Goal: Task Accomplishment & Management: Manage account settings

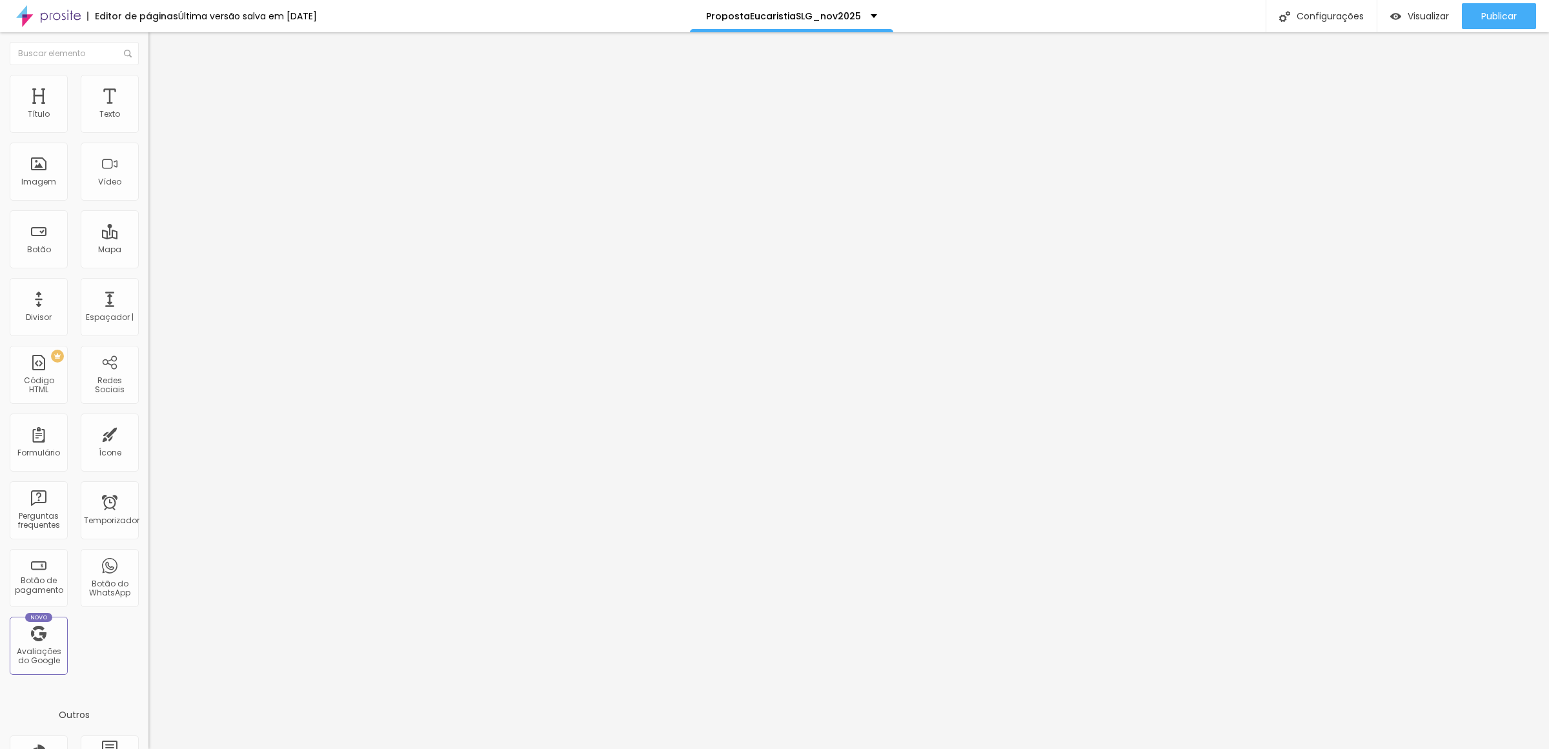
click at [160, 91] on span "Avançado" at bounding box center [181, 96] width 43 height 11
click at [148, 97] on ul "Conteúdo Estilo Avançado" at bounding box center [222, 81] width 148 height 39
click at [160, 89] on span "Estilo" at bounding box center [170, 83] width 20 height 11
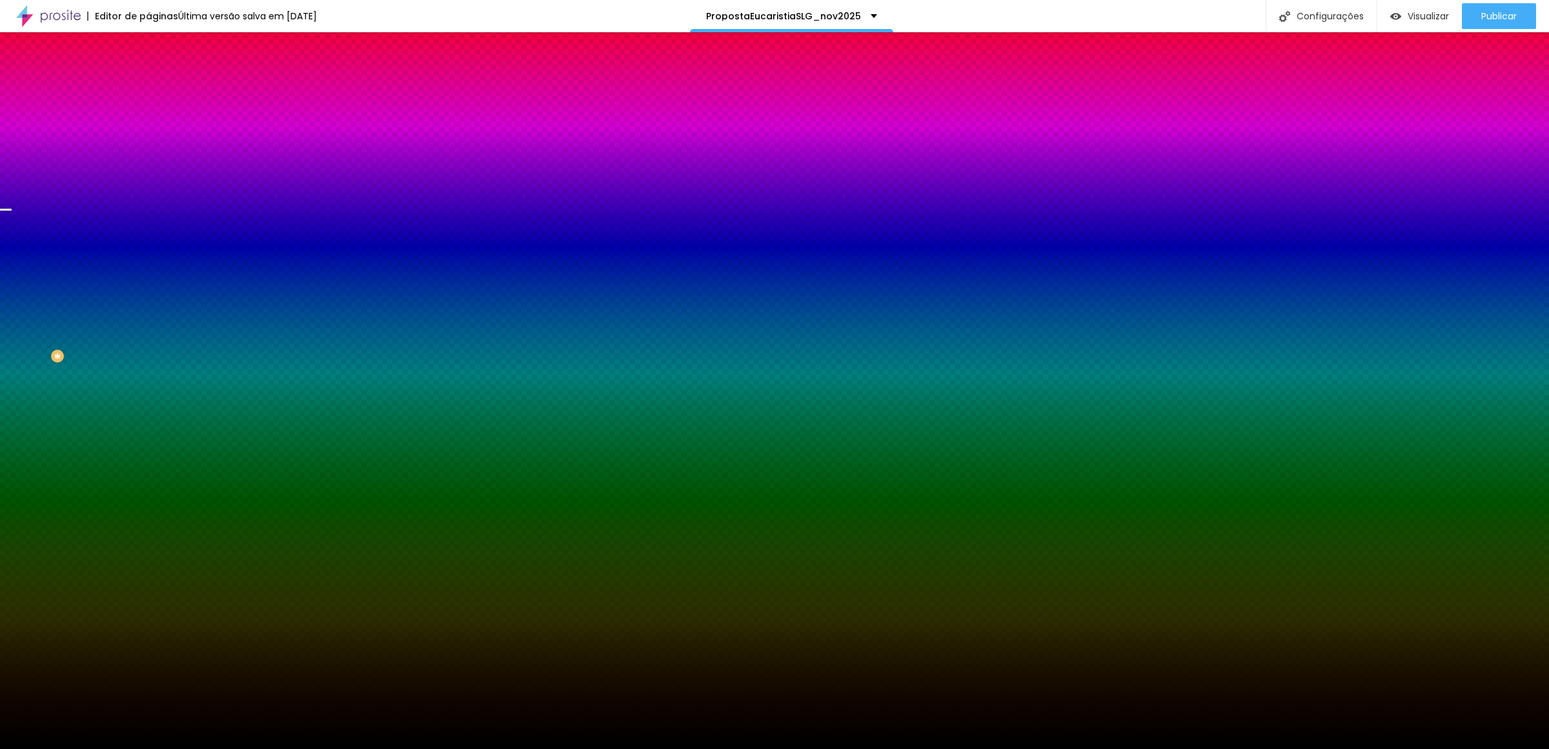
click at [156, 119] on font "Trocar imagem" at bounding box center [187, 113] width 63 height 11
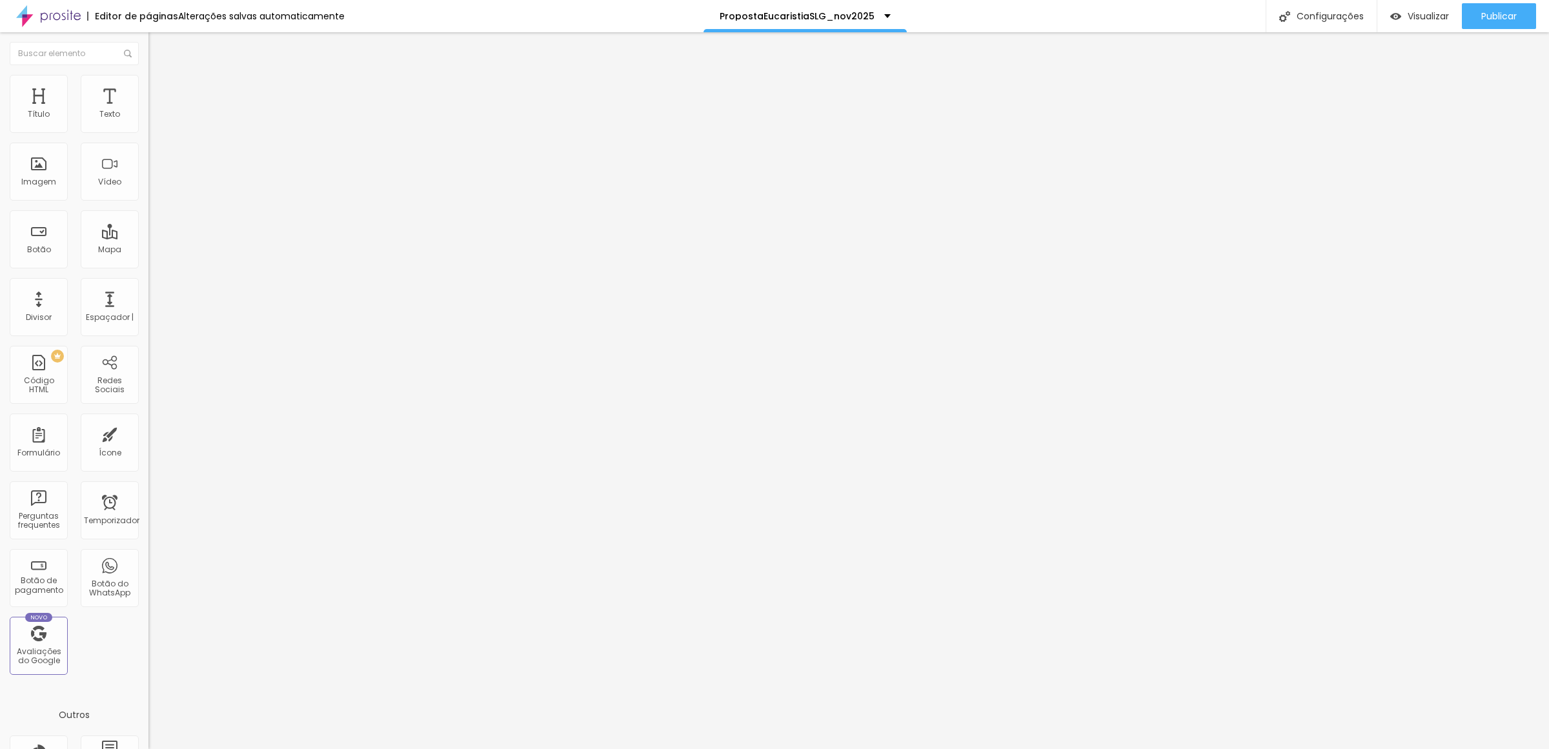
click at [156, 111] on font "Trocar imagem" at bounding box center [187, 105] width 63 height 11
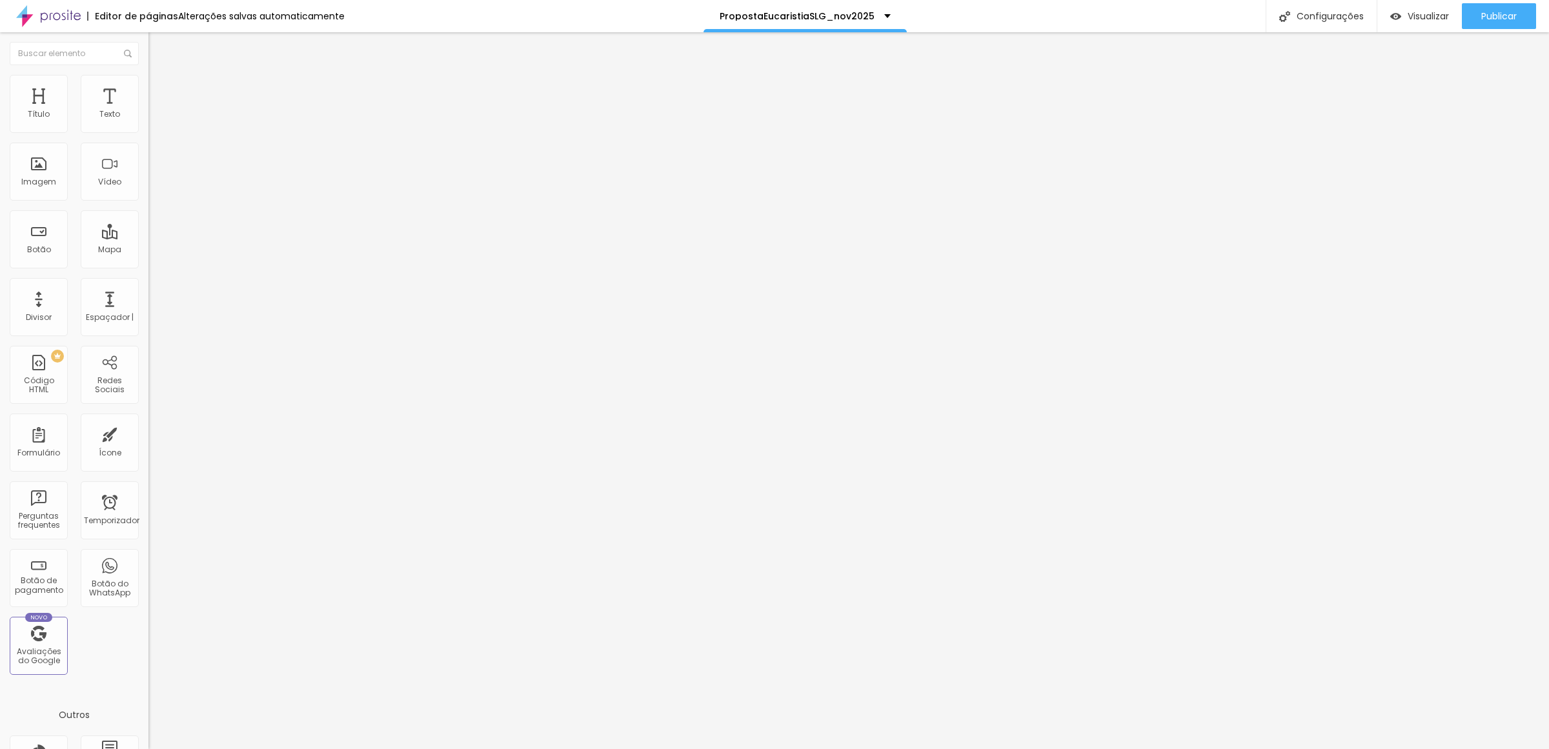
click at [156, 111] on font "Trocar imagem" at bounding box center [187, 105] width 63 height 11
drag, startPoint x: 1408, startPoint y: 679, endPoint x: 1418, endPoint y: 698, distance: 21.1
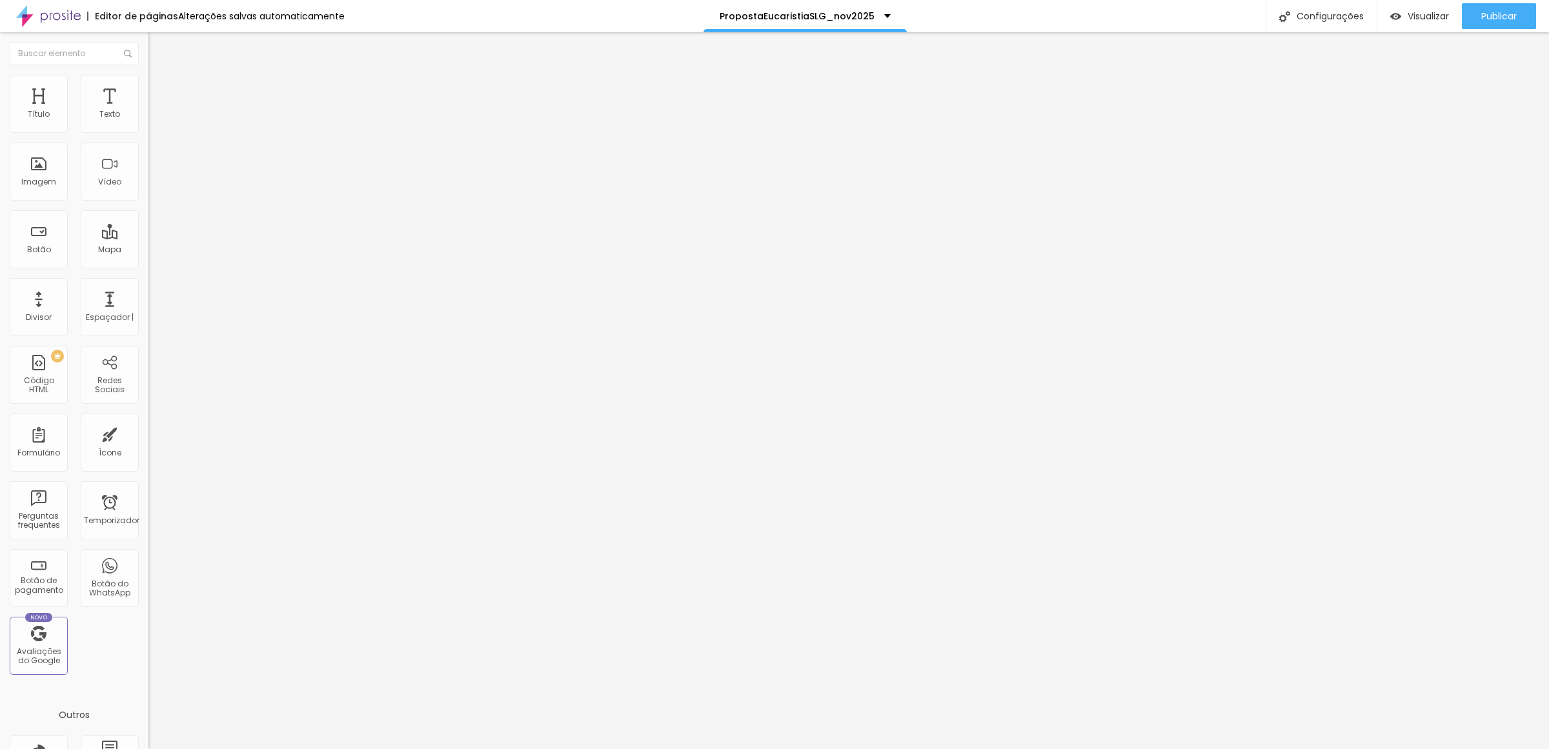
click at [156, 111] on font "Trocar imagem" at bounding box center [187, 105] width 63 height 11
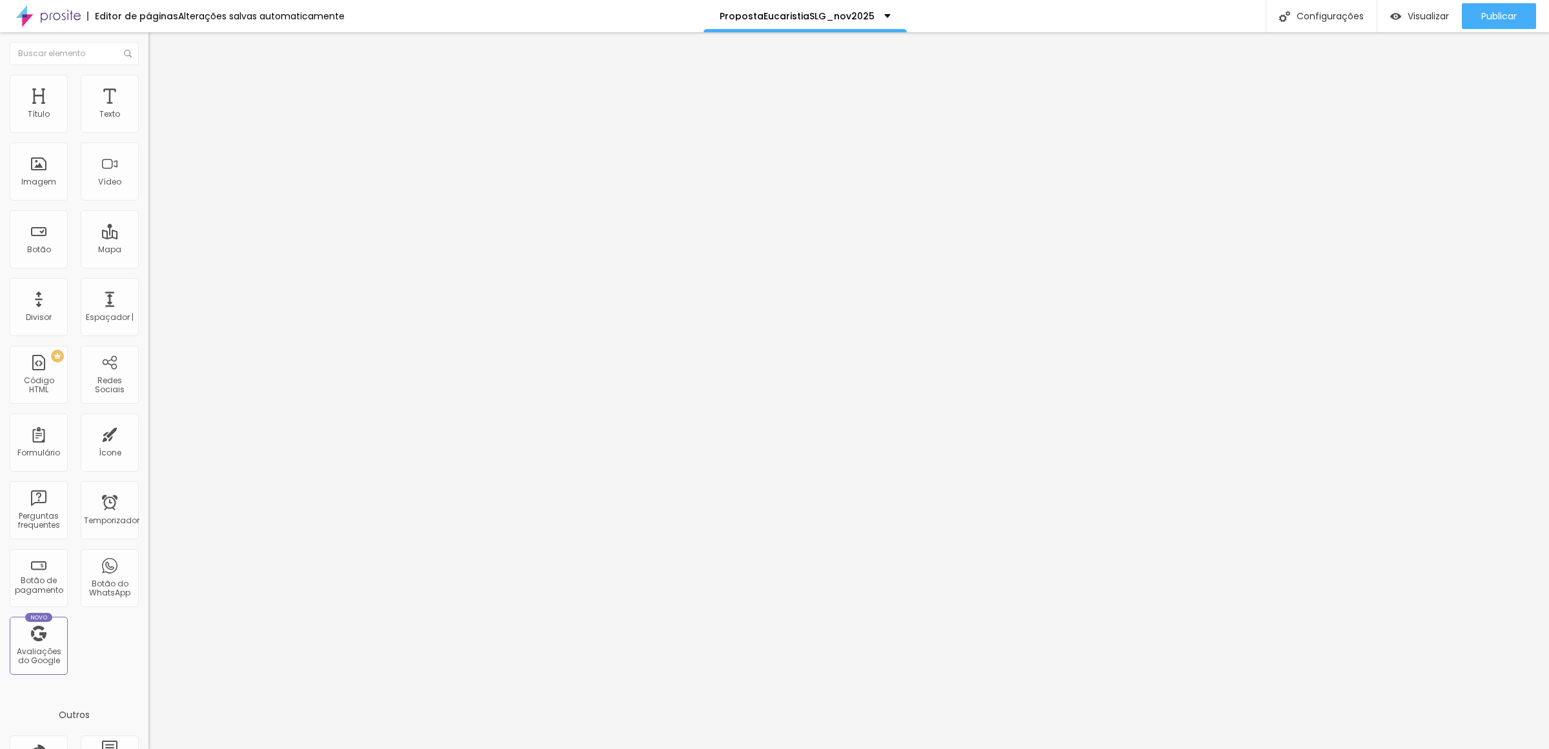
click at [156, 111] on font "Trocar imagem" at bounding box center [187, 105] width 63 height 11
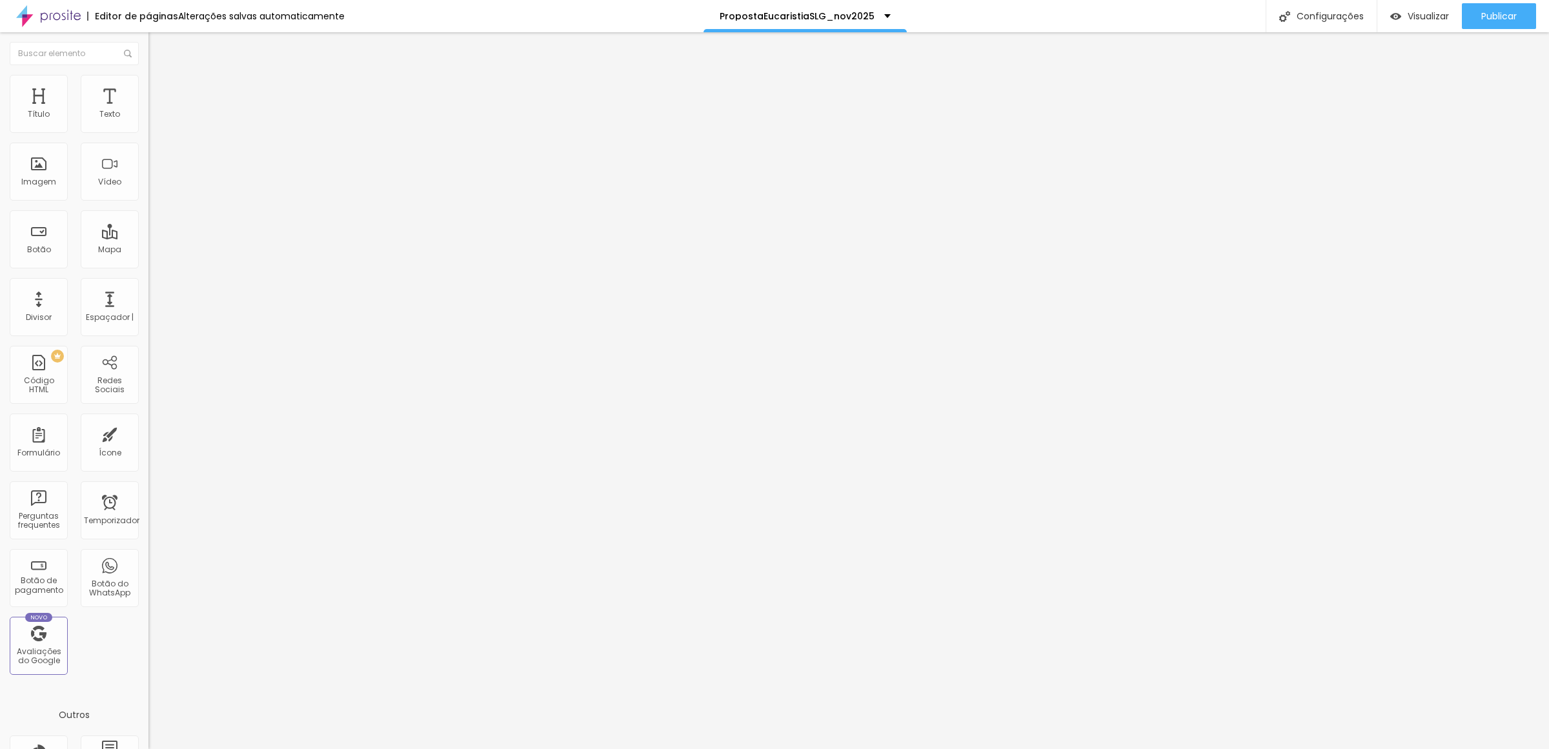
click at [148, 86] on li "Estilo" at bounding box center [222, 81] width 148 height 13
type input "95"
type input "90"
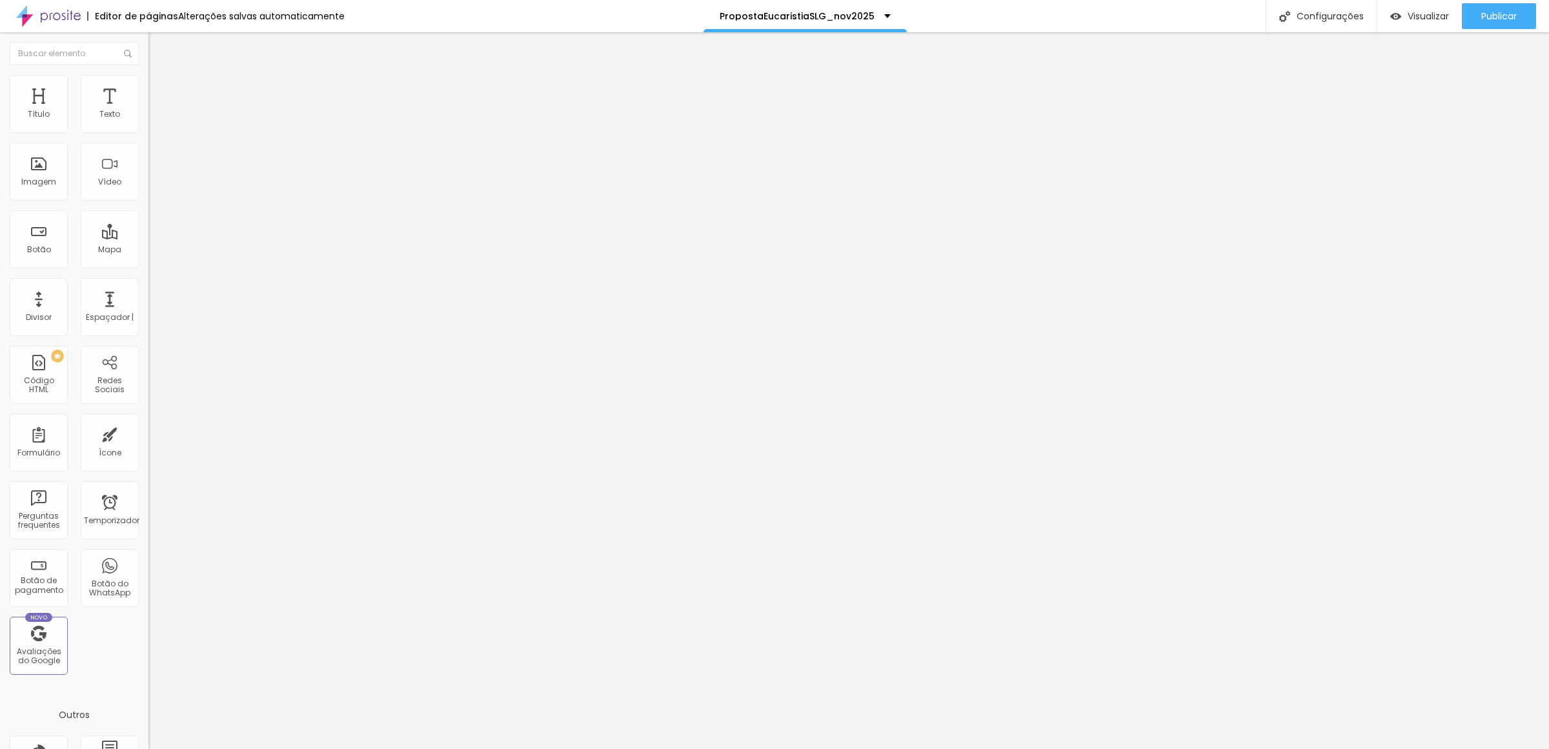
type input "85"
type input "80"
type input "75"
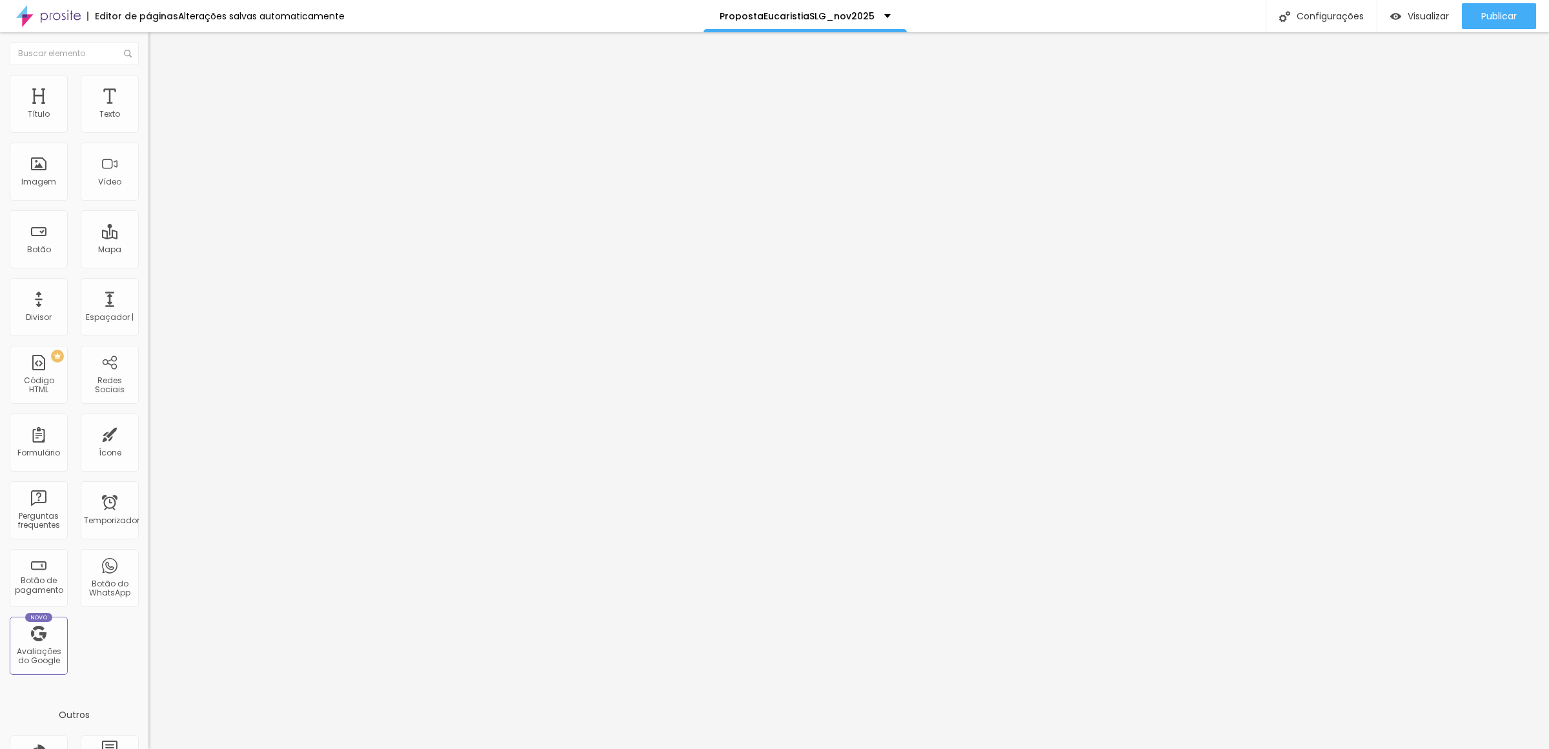
type input "75"
type input "70"
type input "65"
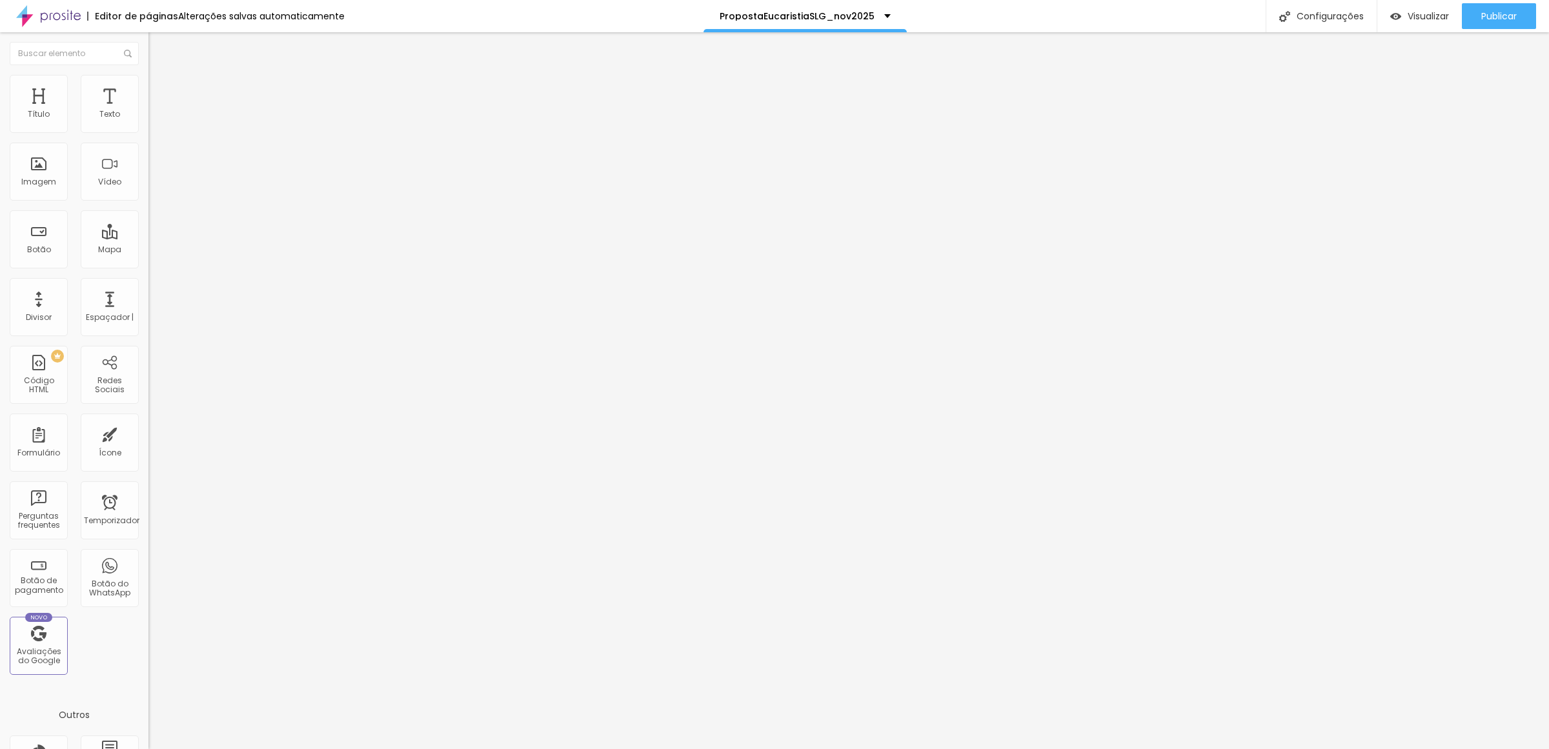
type input "60"
type input "55"
type input "50"
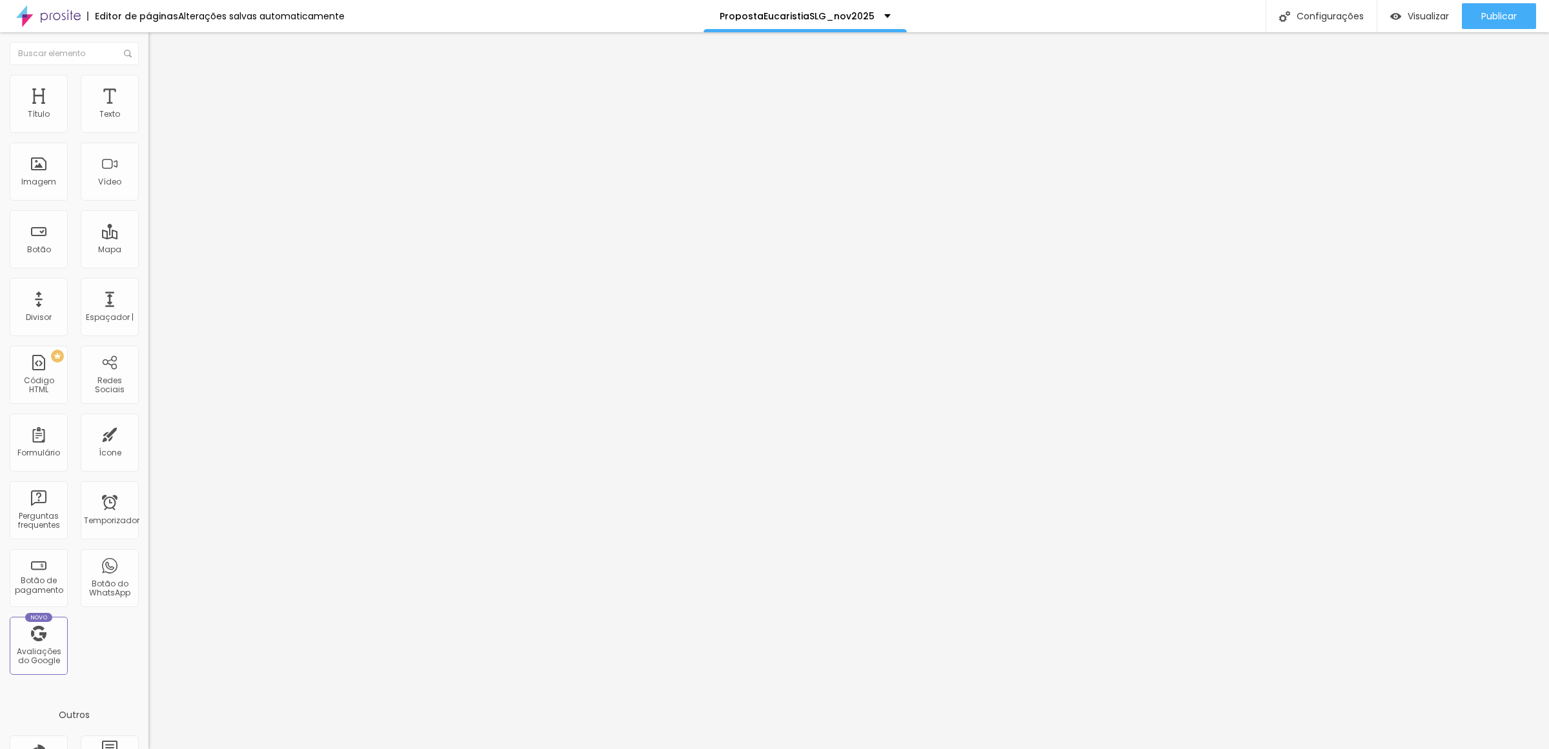
type input "50"
type input "45"
drag, startPoint x: 134, startPoint y: 141, endPoint x: 61, endPoint y: 136, distance: 73.1
type input "45"
click at [148, 132] on input "range" at bounding box center [189, 127] width 83 height 10
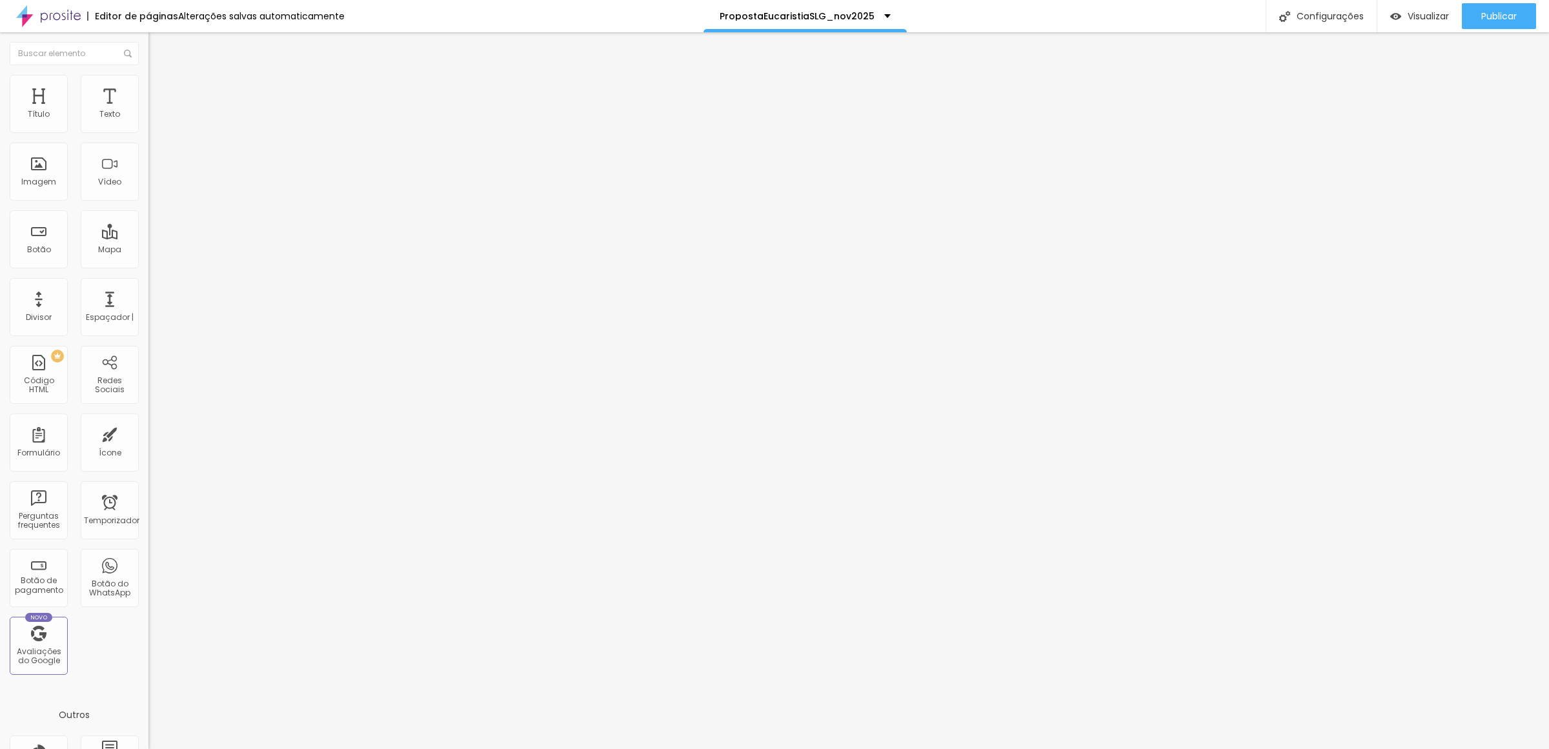
click at [156, 111] on font "Trocar imagem" at bounding box center [187, 105] width 63 height 11
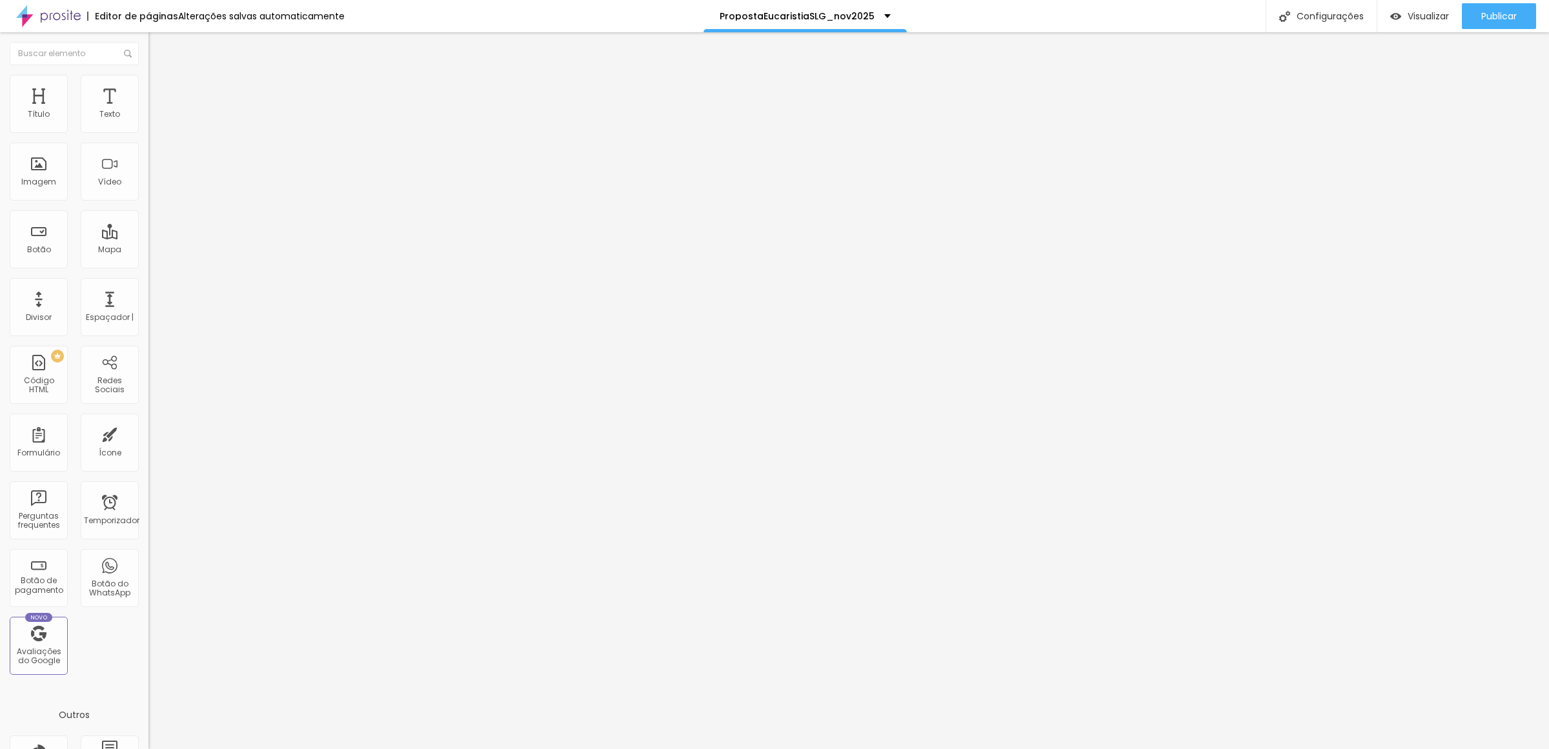
click at [148, 111] on span "Trocar imagem" at bounding box center [183, 105] width 70 height 11
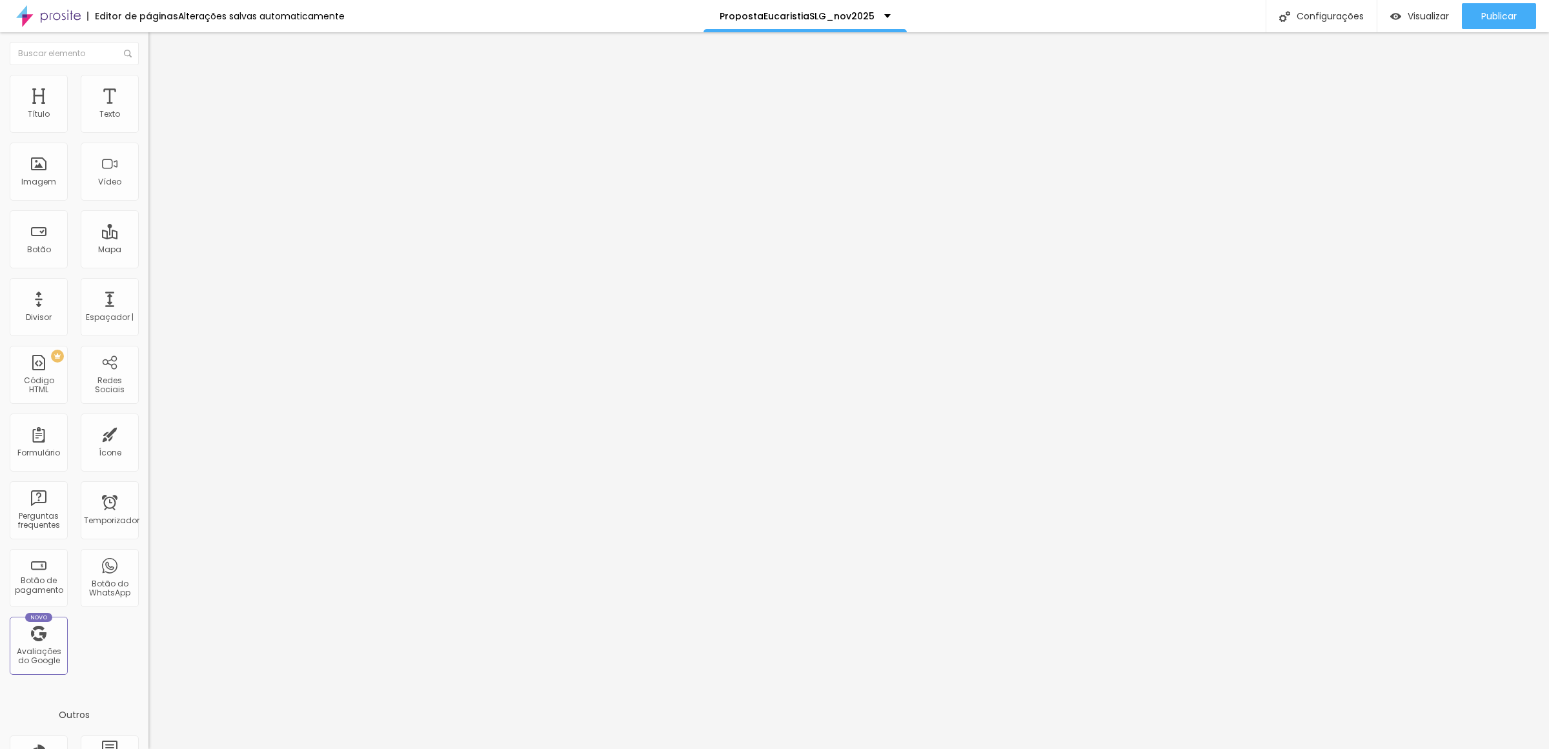
click at [156, 111] on font "Trocar imagem" at bounding box center [187, 105] width 63 height 11
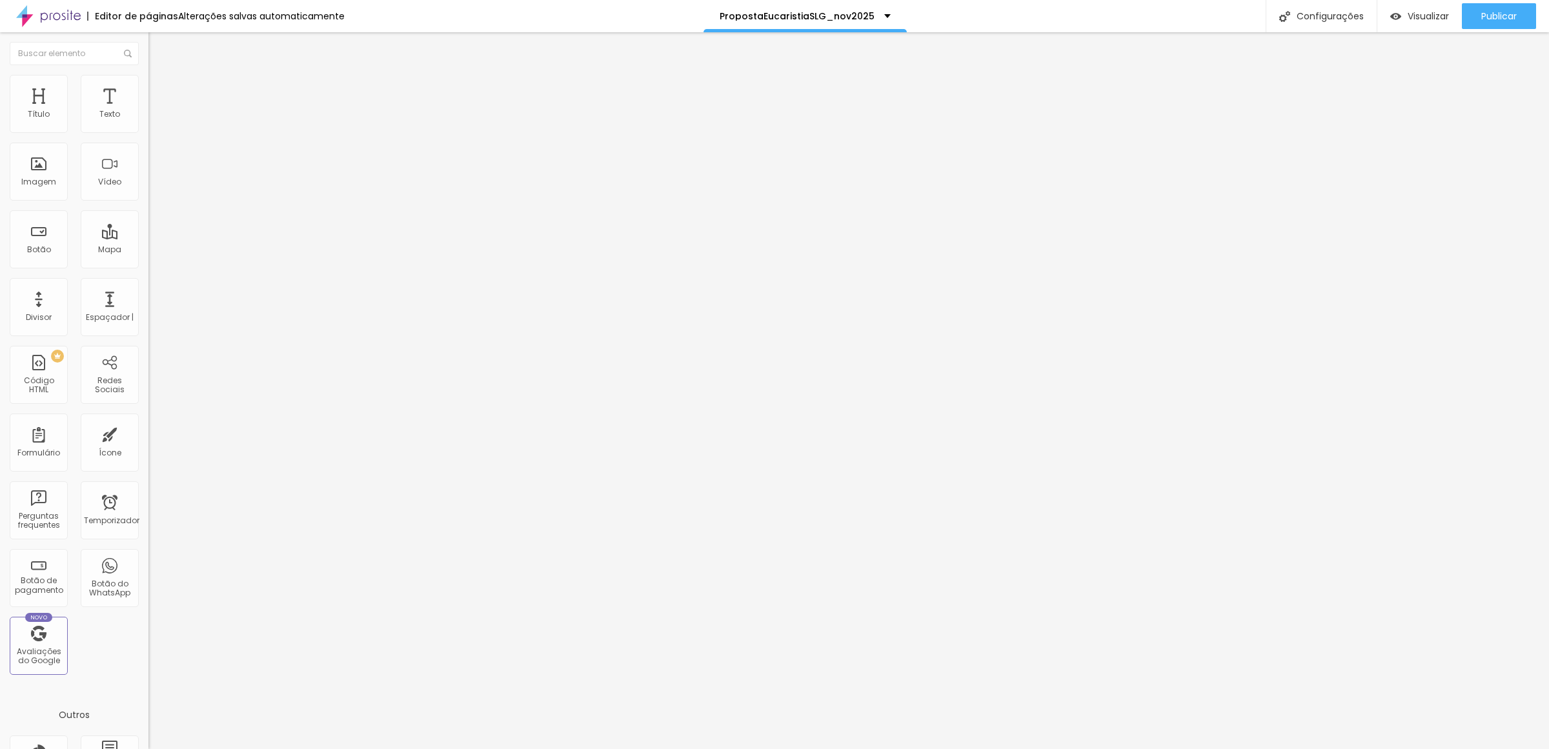
click at [1512, 5] on div "Publicar" at bounding box center [1499, 16] width 36 height 26
click at [1305, 21] on div "Configurações" at bounding box center [1321, 16] width 111 height 32
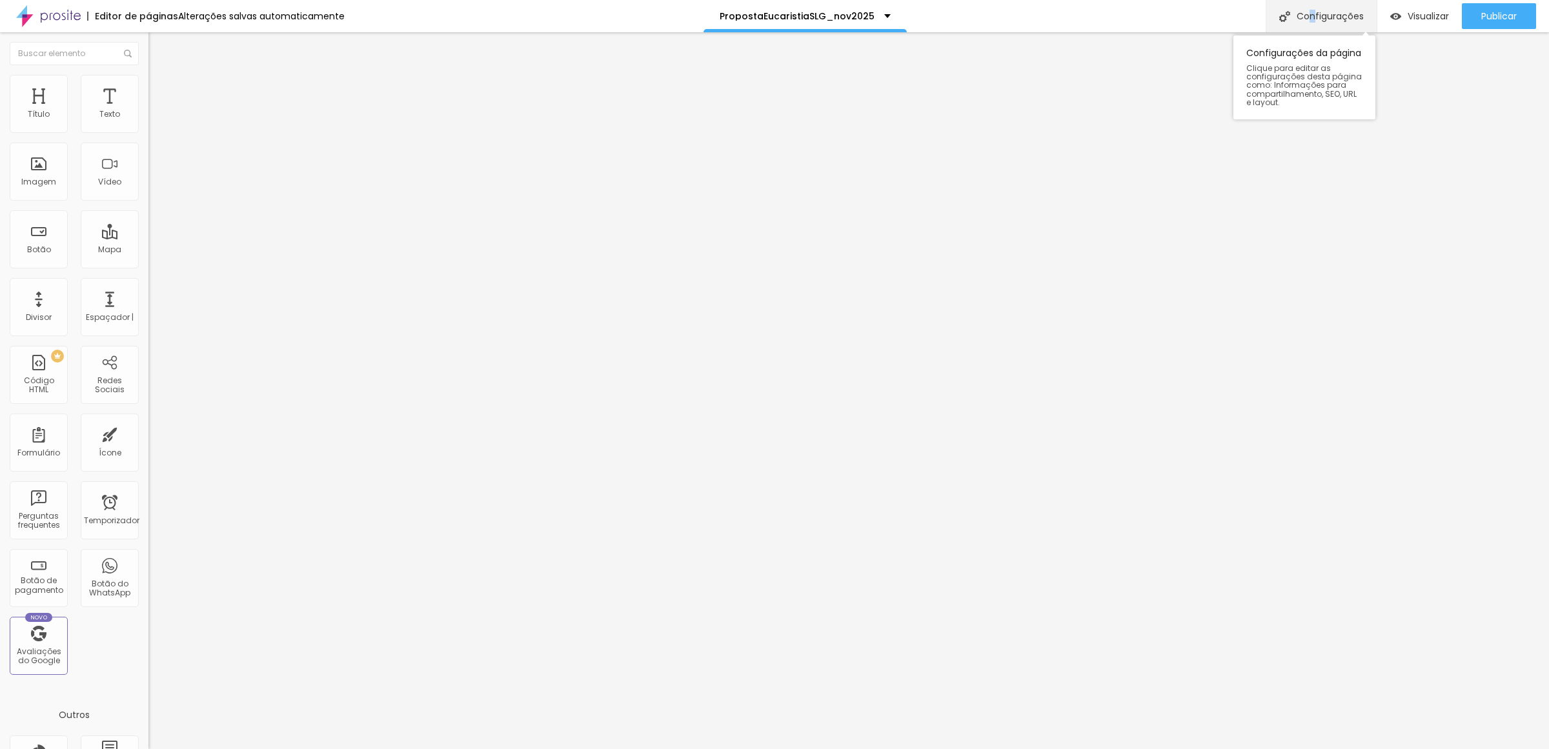
click at [1311, 12] on font "Configurações" at bounding box center [1330, 16] width 67 height 9
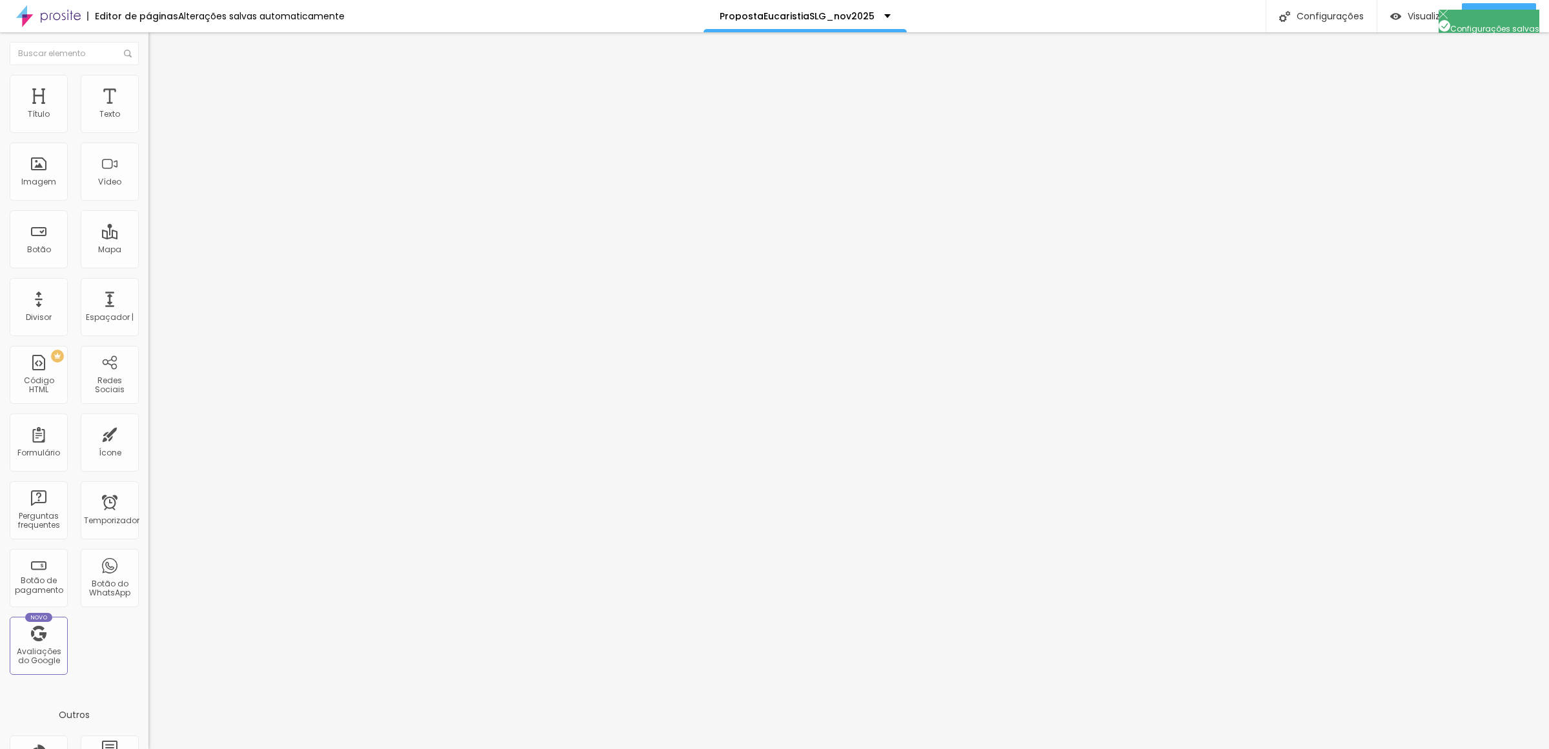
click at [1008, 749] on div at bounding box center [774, 763] width 1549 height 12
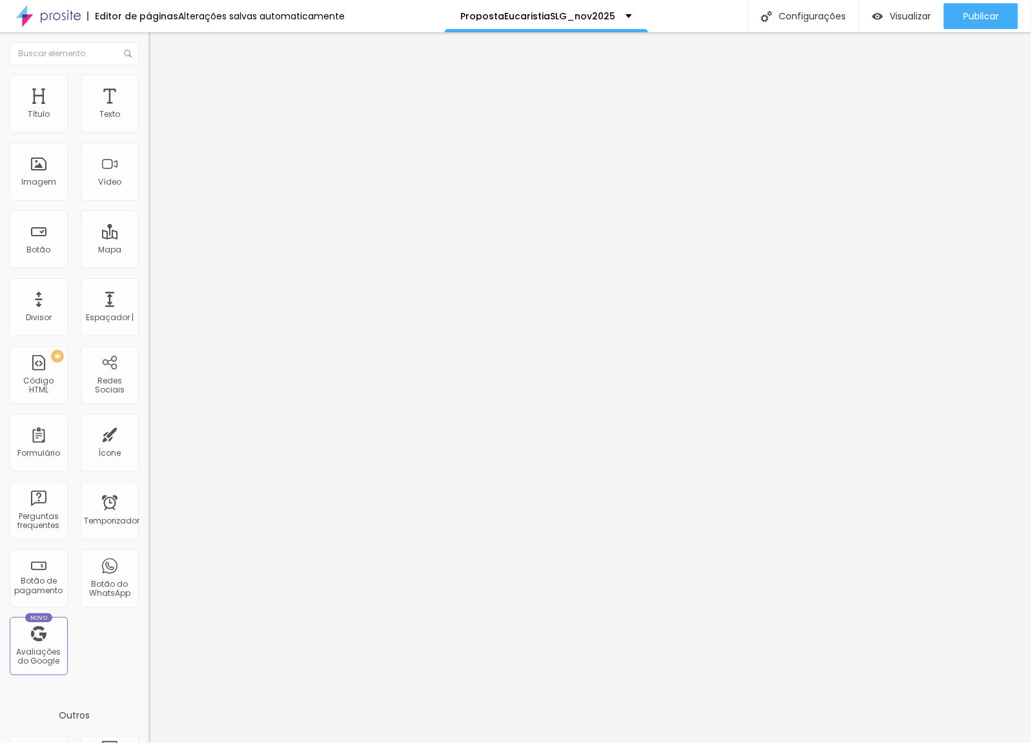
click at [148, 446] on textarea "Olá! Gostaria de mais informações sobre a proposta para Crisma -Pacote Essencia…" at bounding box center [221, 457] width 146 height 22
drag, startPoint x: 77, startPoint y: 249, endPoint x: 108, endPoint y: 249, distance: 30.3
click at [148, 446] on textarea "Olá! Gostaria de mais informações sobre a proposta para Crisma -Pacote Essencia…" at bounding box center [221, 457] width 146 height 22
type textarea "Olá! Gostaria de mais informações sobre a proposta para Primeira Eucaristia - P…"
click at [148, 446] on textarea "Olá! Gostaria de mais informações sobre a proposta para Crisma -Pacote Memoráve…" at bounding box center [221, 457] width 146 height 22
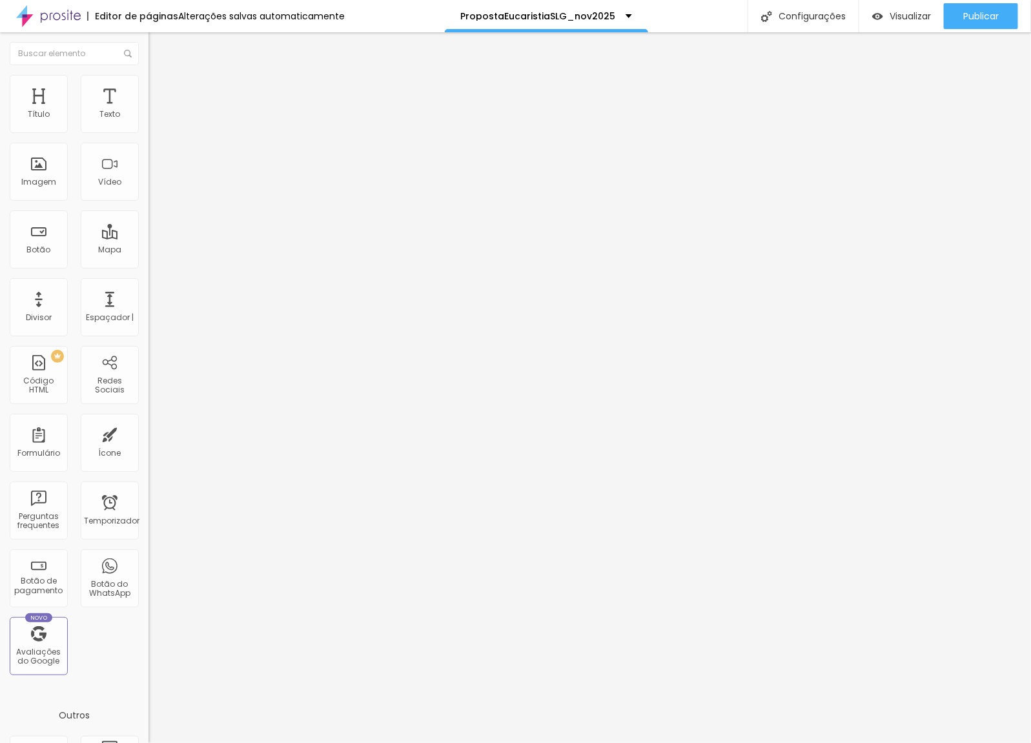
drag, startPoint x: 78, startPoint y: 249, endPoint x: 107, endPoint y: 249, distance: 29.0
click at [148, 446] on textarea "Olá! Gostaria de mais informações sobre a proposta para Crisma -Pacote Memoráve…" at bounding box center [221, 457] width 146 height 22
paste textarea "Primeira Eucaristi"
type textarea "Olá! Gostaria de mais informações sobre a proposta para Primeira Eucaristia -Pa…"
click at [148, 381] on div "Editar Botão do WhatsApp Conteúdo Estilo Avançado Número do WhatsApp * [PHONE_N…" at bounding box center [222, 387] width 148 height 711
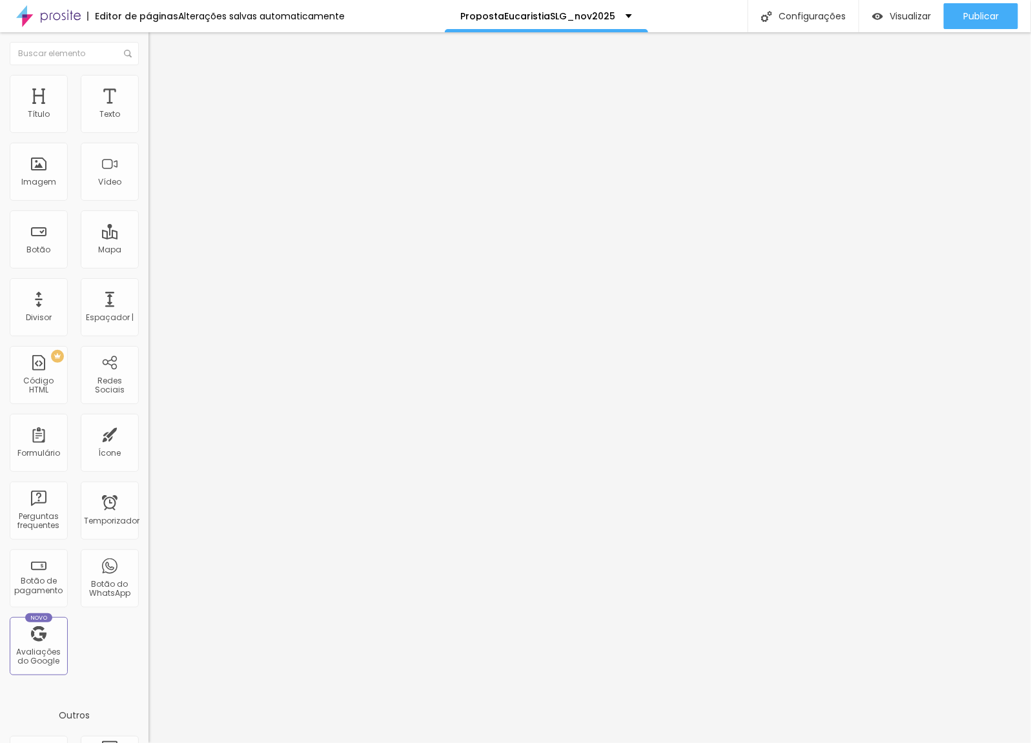
click at [148, 446] on textarea "Olá! Gostaria de mais informações sobre a proposta para Crisma -Pacote Para Sem…" at bounding box center [221, 457] width 146 height 22
drag, startPoint x: 78, startPoint y: 252, endPoint x: 107, endPoint y: 249, distance: 28.5
click at [148, 446] on textarea "Olá! Gostaria de mais informações sobre a proposta para Crisma -Pacote Para Sem…" at bounding box center [221, 457] width 146 height 22
paste textarea "Primeira Eucaristi"
type textarea "Olá! Gostaria de mais informações sobre a proposta para Primeira Eucaristia -Pa…"
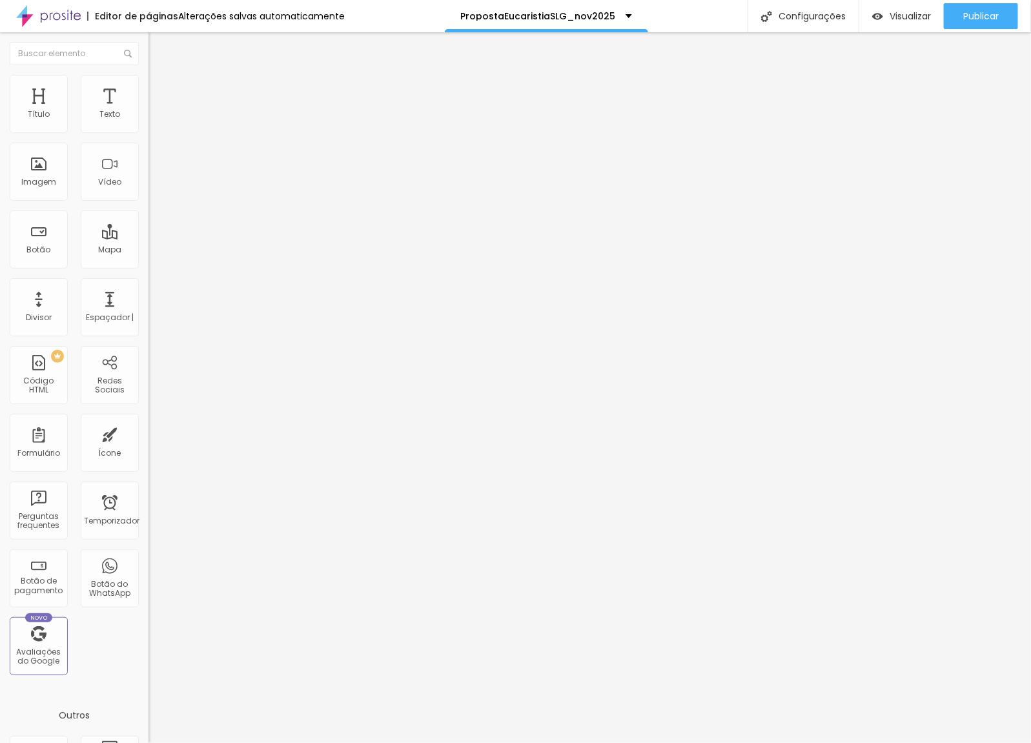
click at [148, 446] on textarea "Olá, cheguei até você pela página {page_title} e gostaria de mais informações" at bounding box center [221, 457] width 146 height 22
paste textarea "Primeira Eucari"
click at [148, 446] on textarea "Olá, cheguei até você e gostaria de mais informações sobre Primeira Eucari" at bounding box center [221, 457] width 146 height 22
type textarea "Olá, cheguei até você e gostaria de mais informações sobre Primeira Eucaristia."
click at [148, 411] on div "Editar Botão do WhatsApp Conteúdo Estilo Avançado Número do WhatsApp * (11)9893…" at bounding box center [222, 387] width 148 height 711
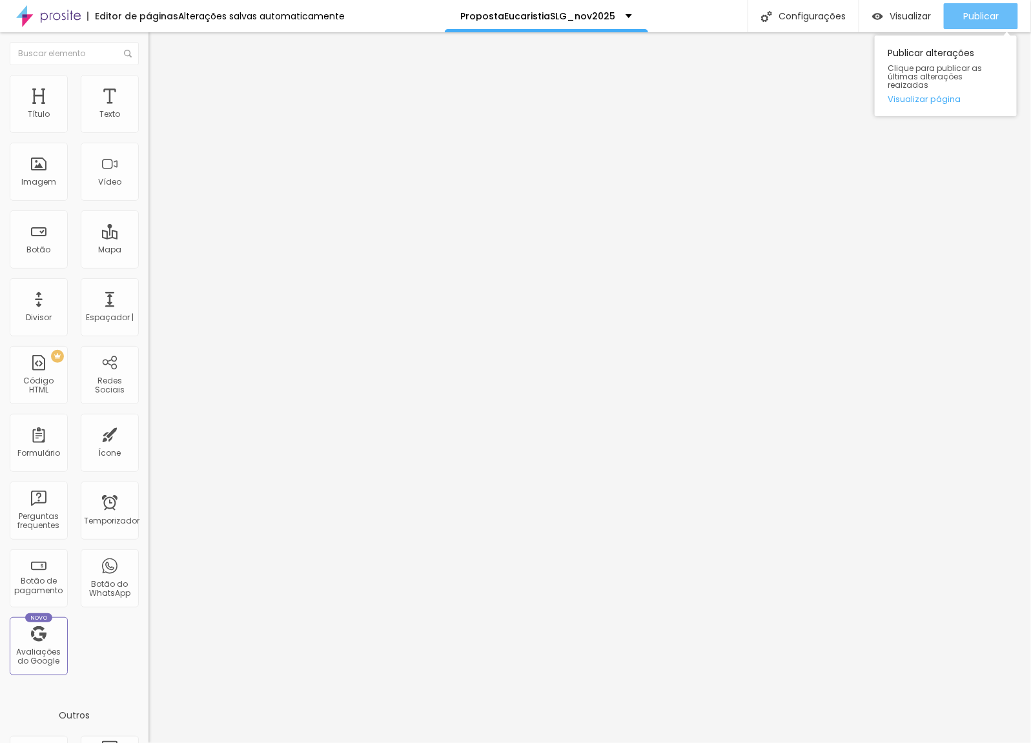
click at [972, 21] on span "Publicar" at bounding box center [981, 16] width 36 height 10
